Goal: Find specific page/section: Find specific page/section

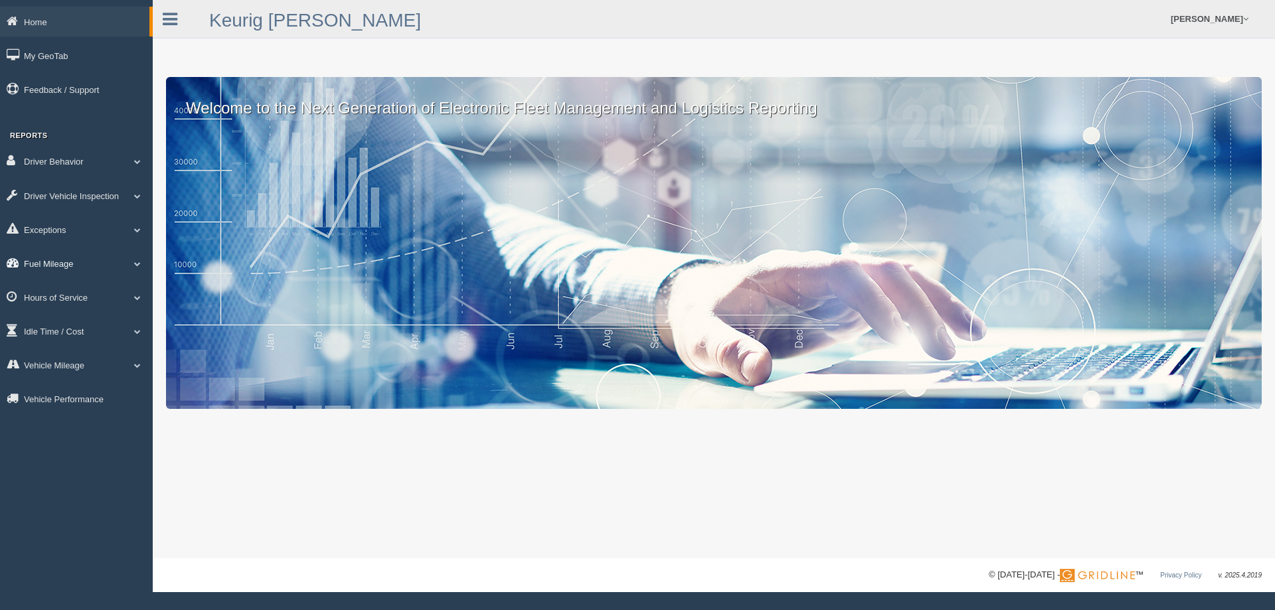
click at [56, 268] on link "Fuel Mileage" at bounding box center [76, 263] width 153 height 30
click at [41, 314] on link "Fuel Mileage" at bounding box center [87, 318] width 126 height 24
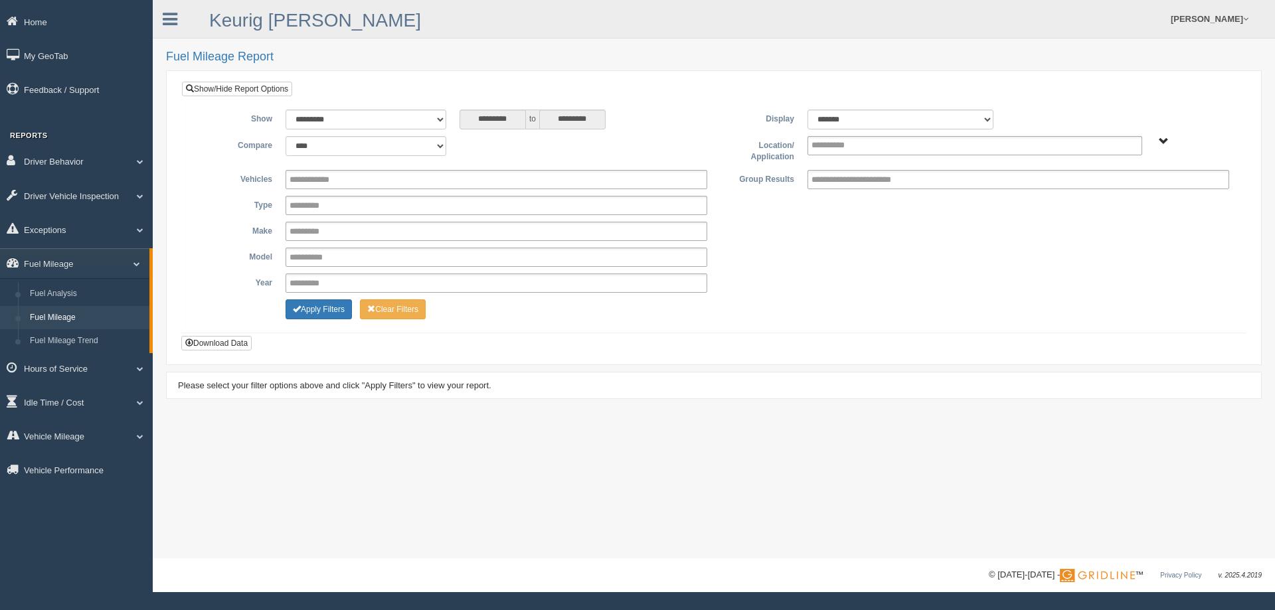
click at [1169, 138] on div "Plains - OTR" at bounding box center [1193, 141] width 74 height 10
click at [1164, 139] on span "Plains - OTR" at bounding box center [1164, 142] width 10 height 10
click at [1121, 189] on button "Plains - OTR" at bounding box center [1118, 189] width 62 height 15
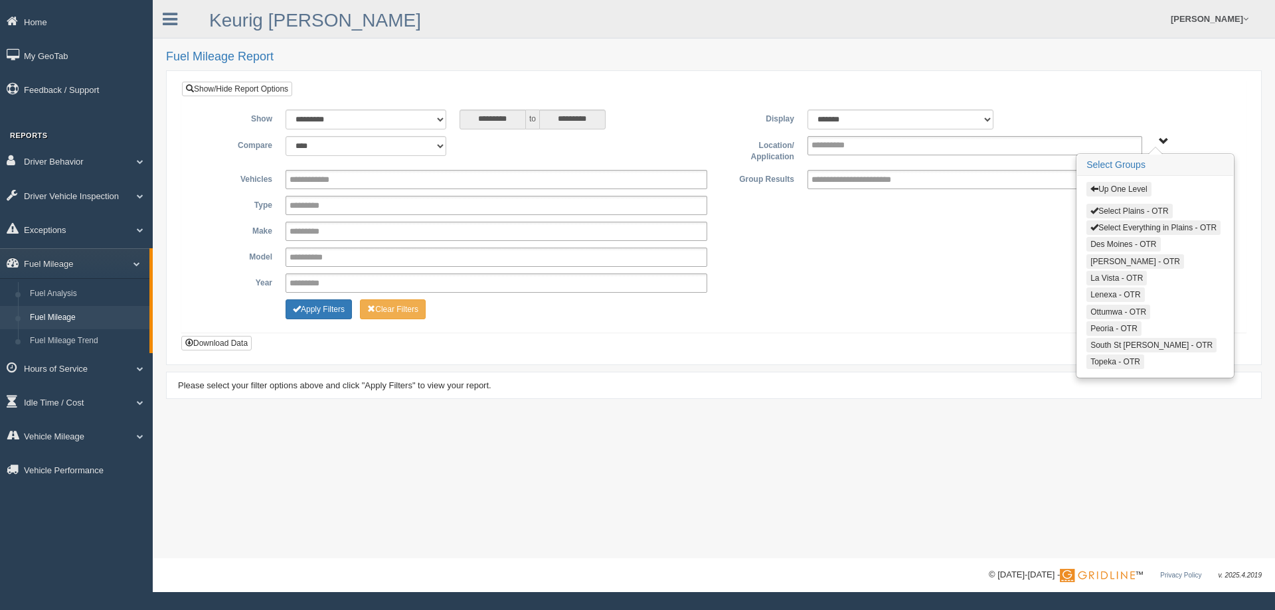
click at [1094, 209] on span "button" at bounding box center [1095, 211] width 8 height 8
click at [1097, 224] on span "button" at bounding box center [1095, 227] width 8 height 8
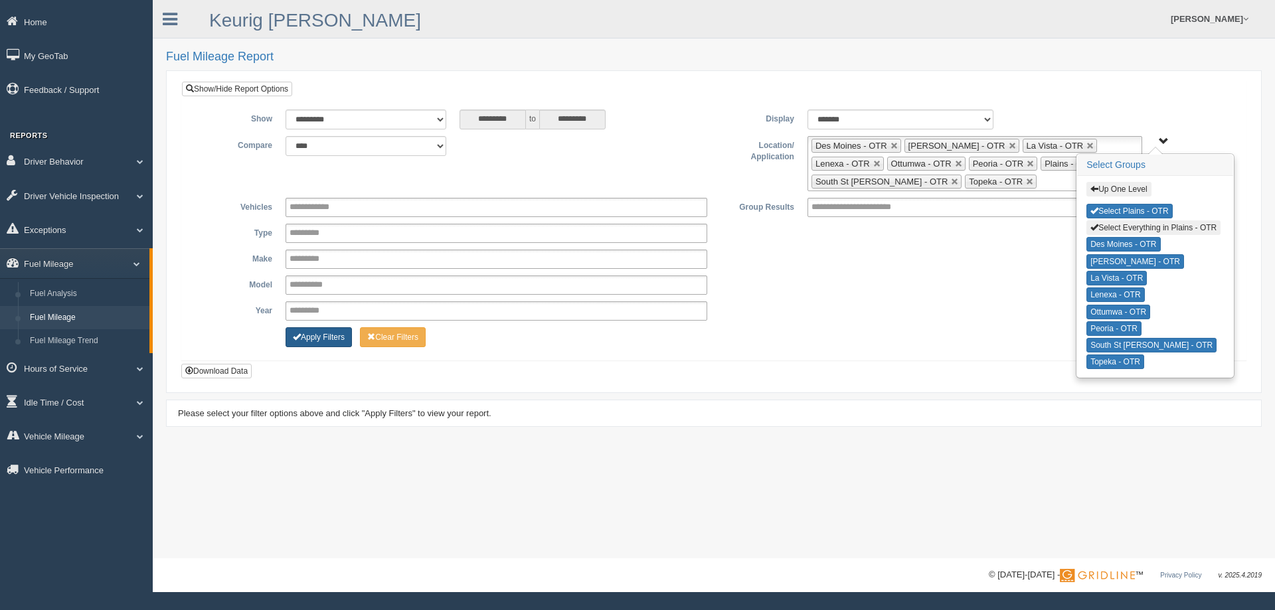
click at [317, 341] on button "Apply Filters" at bounding box center [319, 337] width 66 height 20
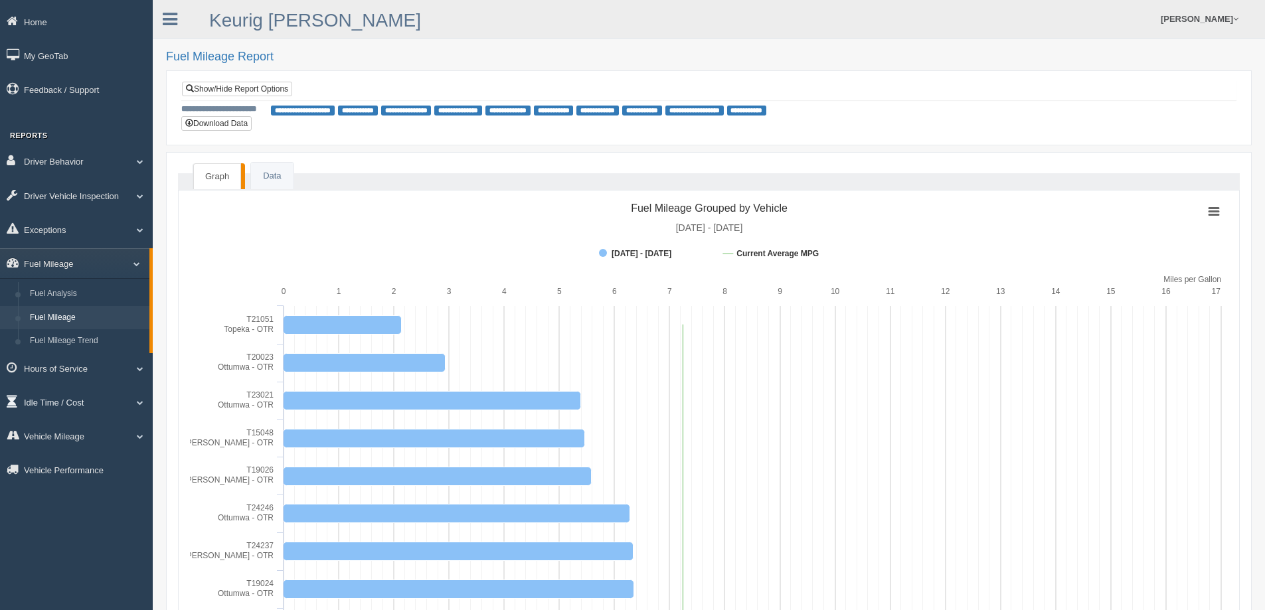
click at [67, 405] on link "Idle Time / Cost" at bounding box center [76, 402] width 153 height 30
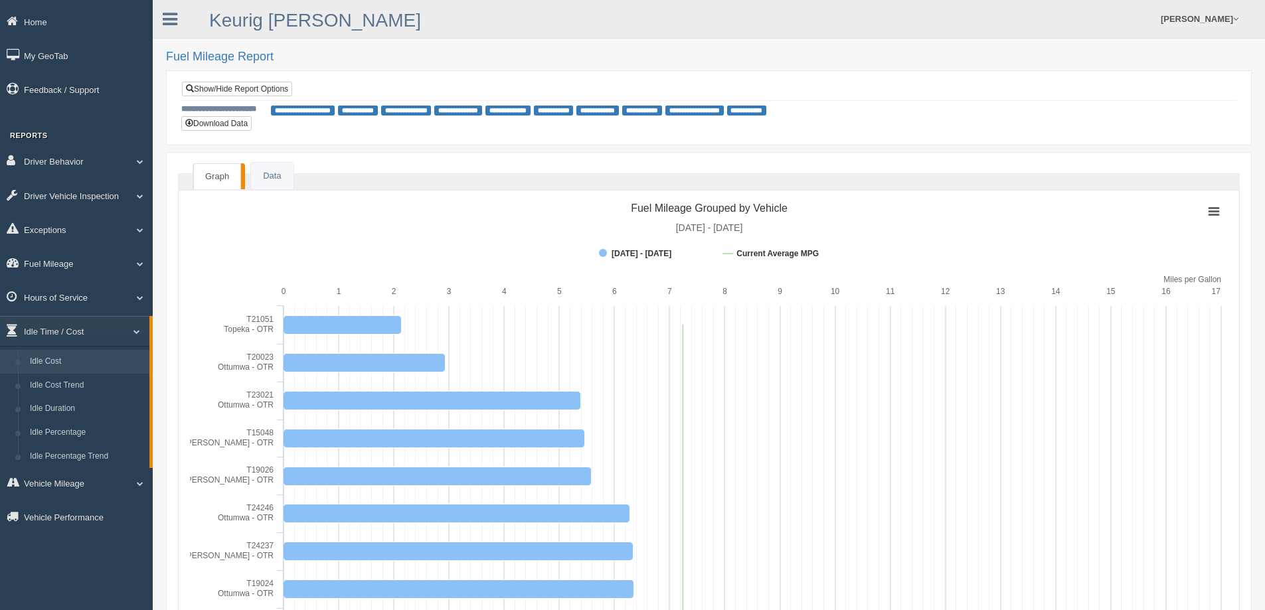
click at [66, 361] on link "Idle Cost" at bounding box center [87, 362] width 126 height 24
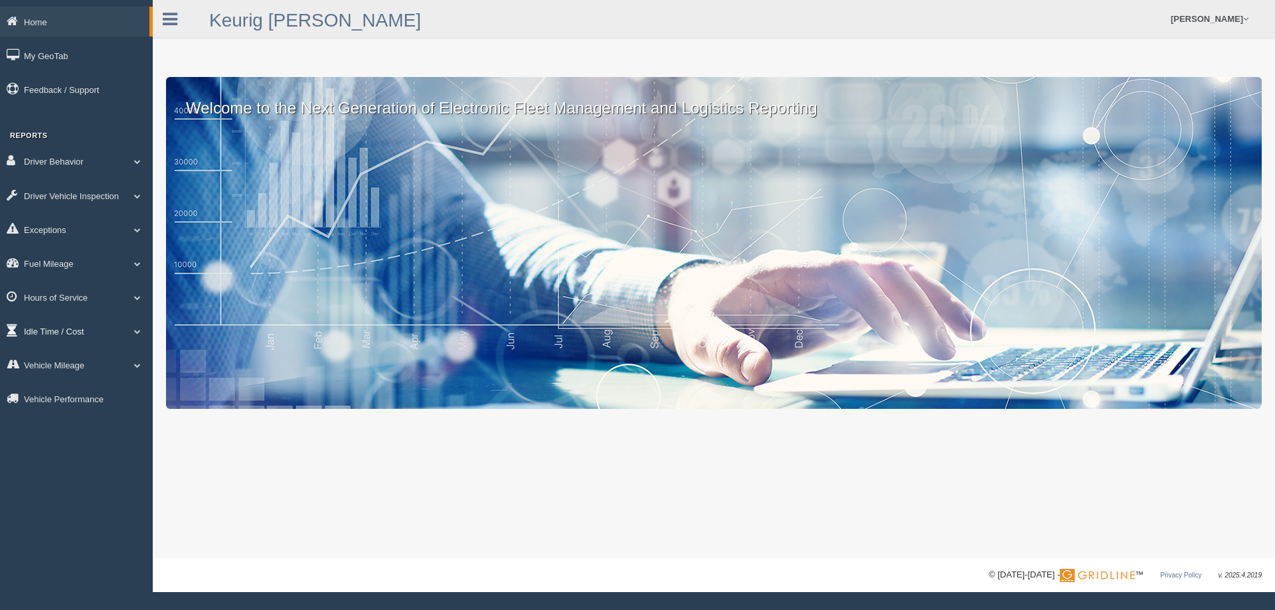
click at [56, 329] on link "Idle Time / Cost" at bounding box center [76, 331] width 153 height 30
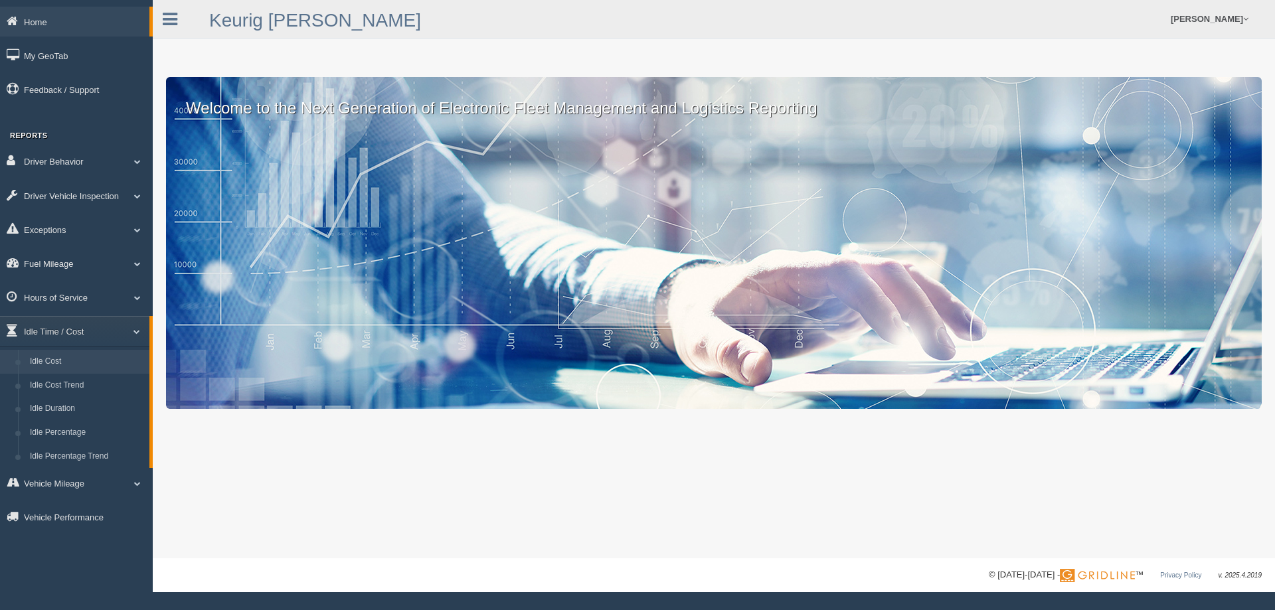
click at [48, 360] on link "Idle Cost" at bounding box center [87, 362] width 126 height 24
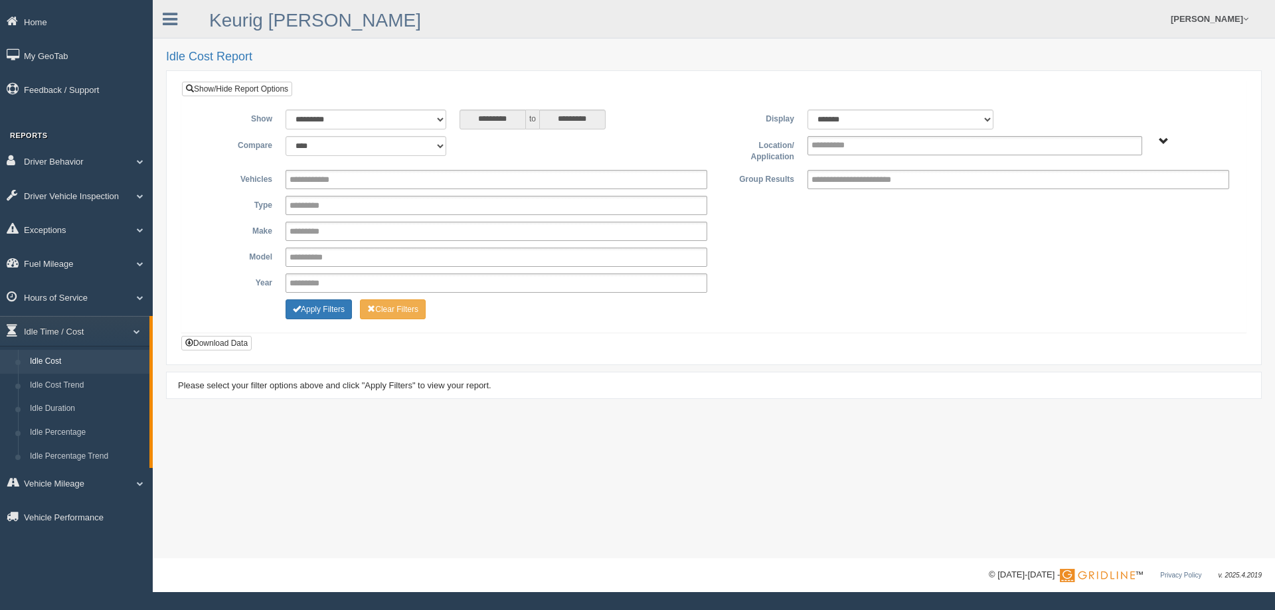
click at [1157, 133] on div "**********" at bounding box center [714, 216] width 1044 height 213
click at [1160, 139] on span "Plains - OTR" at bounding box center [1164, 142] width 10 height 10
click at [1120, 189] on button "Plains - OTR" at bounding box center [1118, 189] width 62 height 15
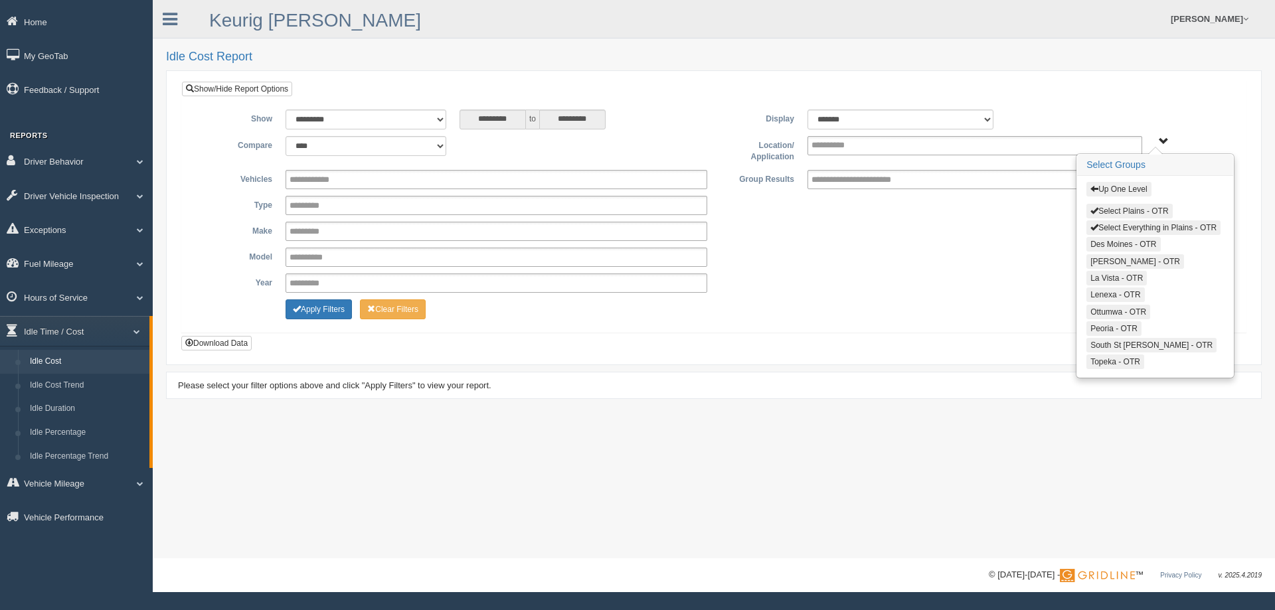
click at [1093, 213] on span "button" at bounding box center [1095, 211] width 8 height 8
click at [1094, 223] on span "button" at bounding box center [1095, 227] width 8 height 8
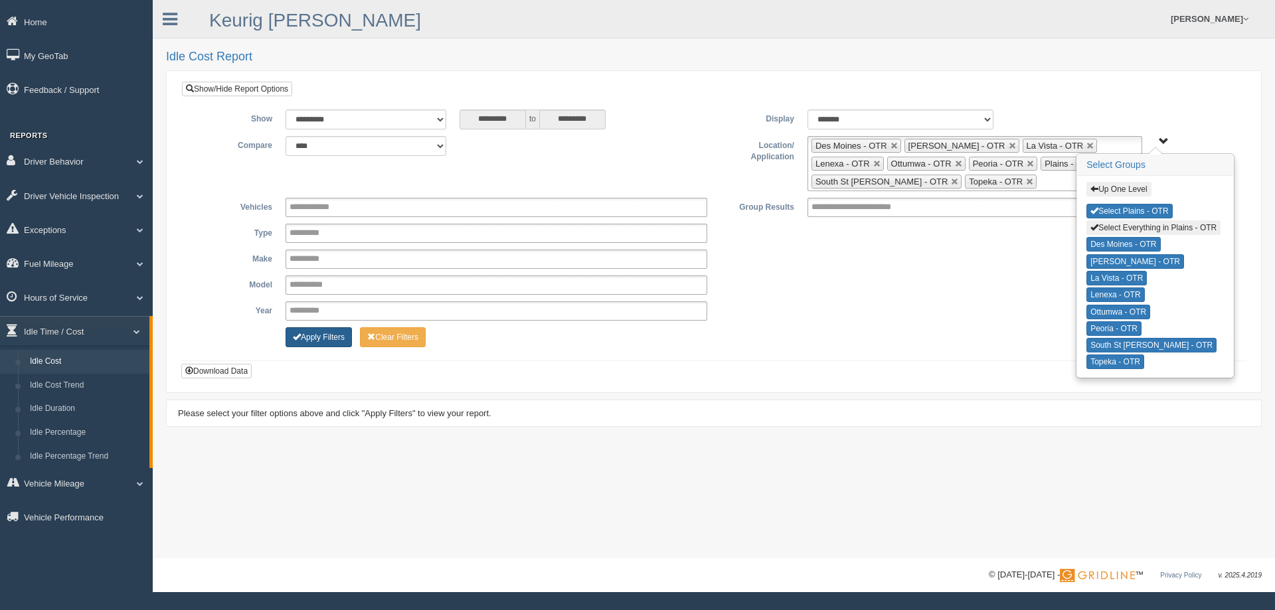
click at [330, 343] on button "Apply Filters" at bounding box center [319, 337] width 66 height 20
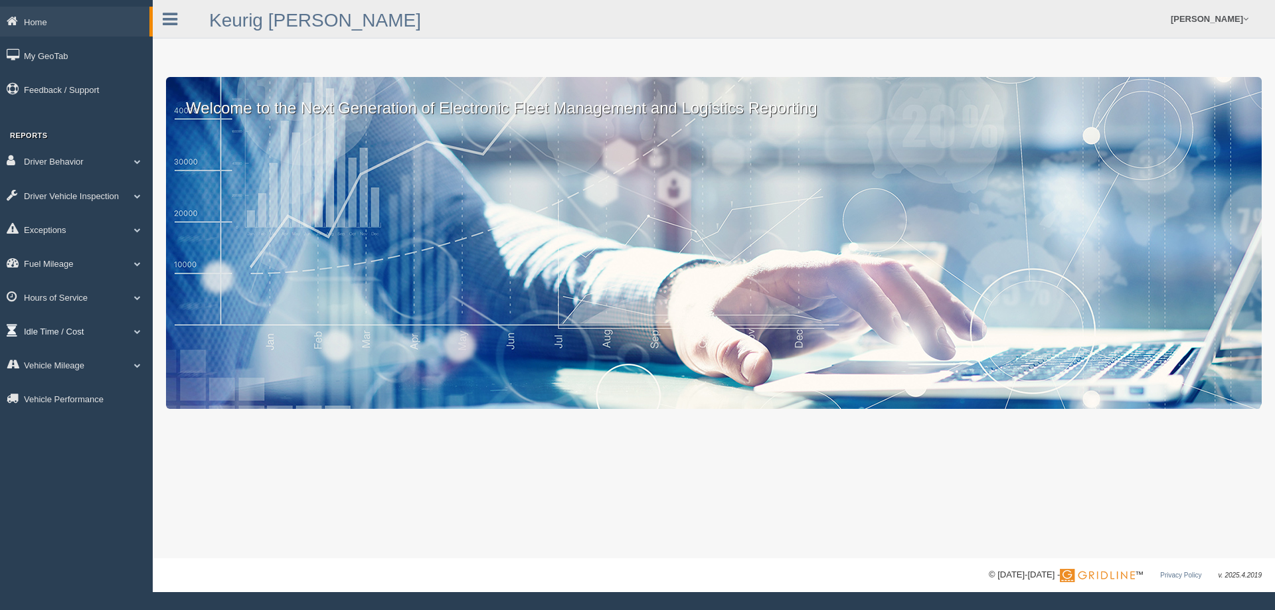
click at [68, 331] on link "Idle Time / Cost" at bounding box center [76, 331] width 153 height 30
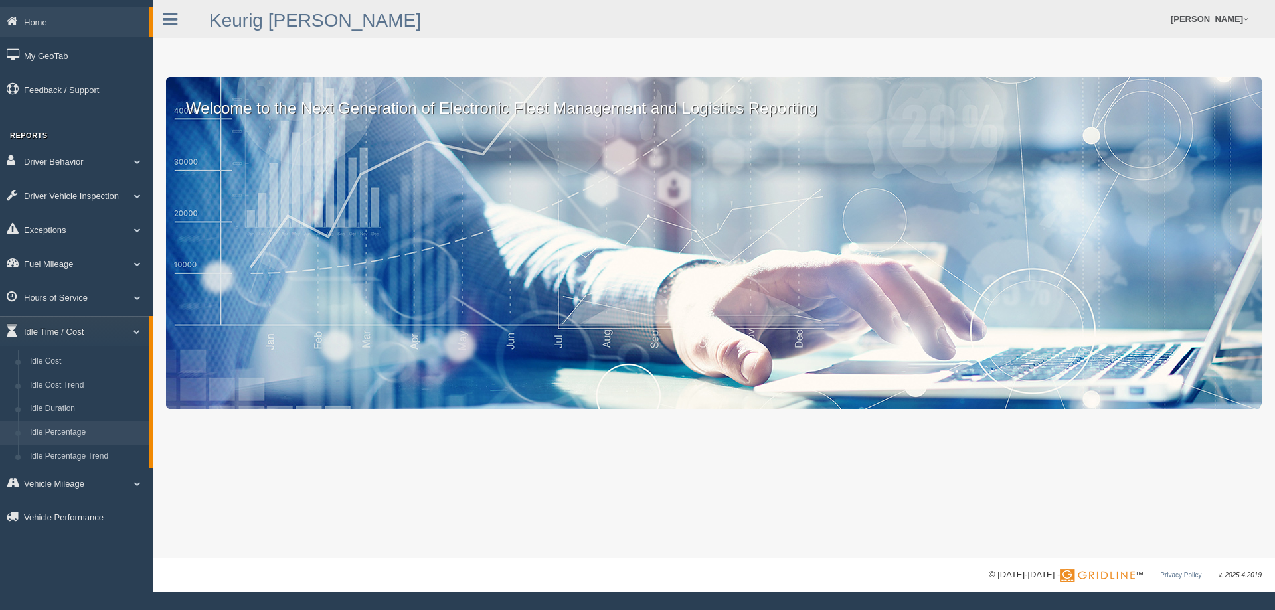
click at [56, 434] on link "Idle Percentage" at bounding box center [87, 433] width 126 height 24
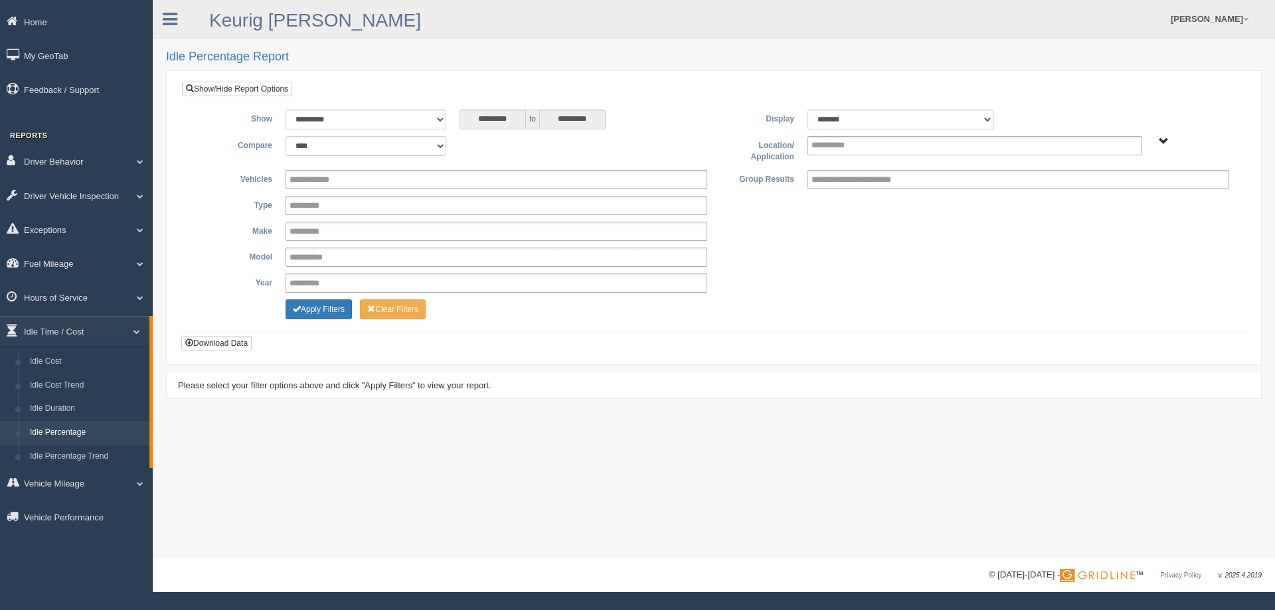
click at [1163, 145] on span "Plains - OTR" at bounding box center [1164, 142] width 10 height 10
click at [1130, 191] on button "Plains - OTR" at bounding box center [1118, 189] width 62 height 15
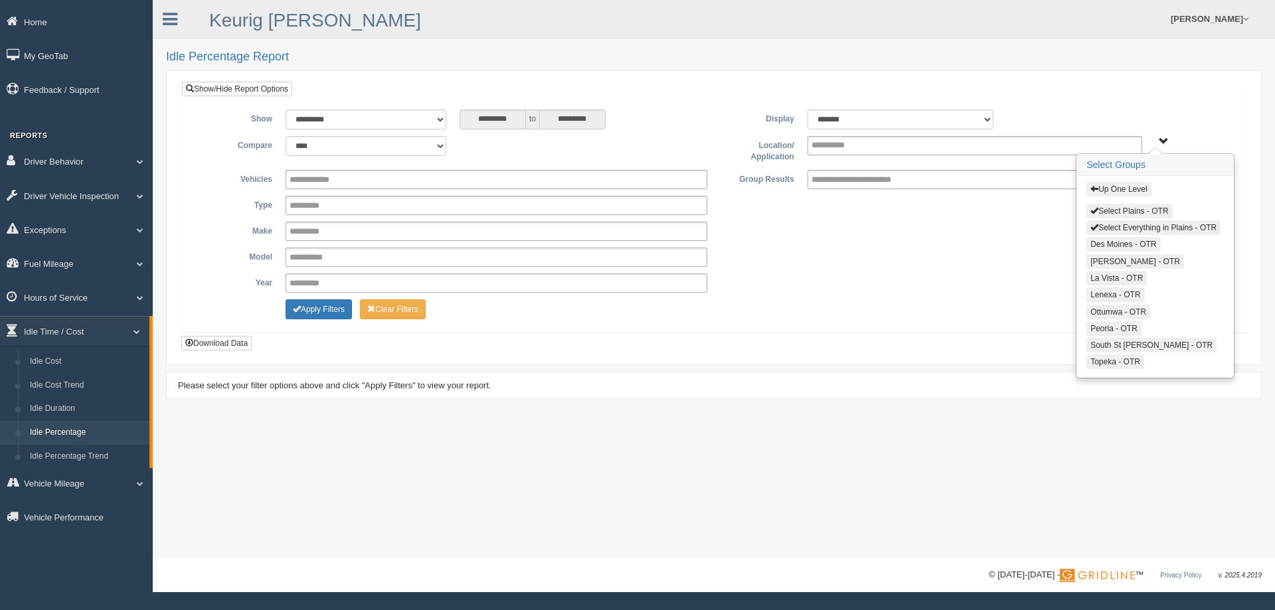
click at [1093, 210] on span "button" at bounding box center [1095, 211] width 8 height 8
click at [1092, 226] on span "button" at bounding box center [1095, 227] width 8 height 8
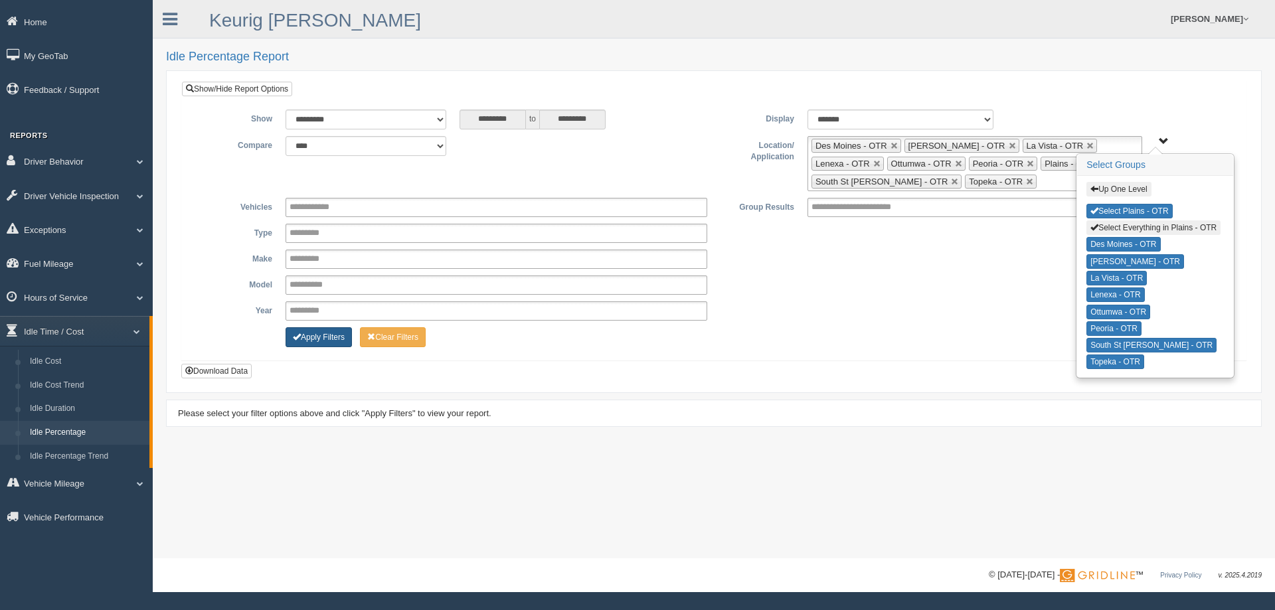
click at [340, 339] on button "Apply Filters" at bounding box center [319, 337] width 66 height 20
